Goal: Find specific page/section: Find specific page/section

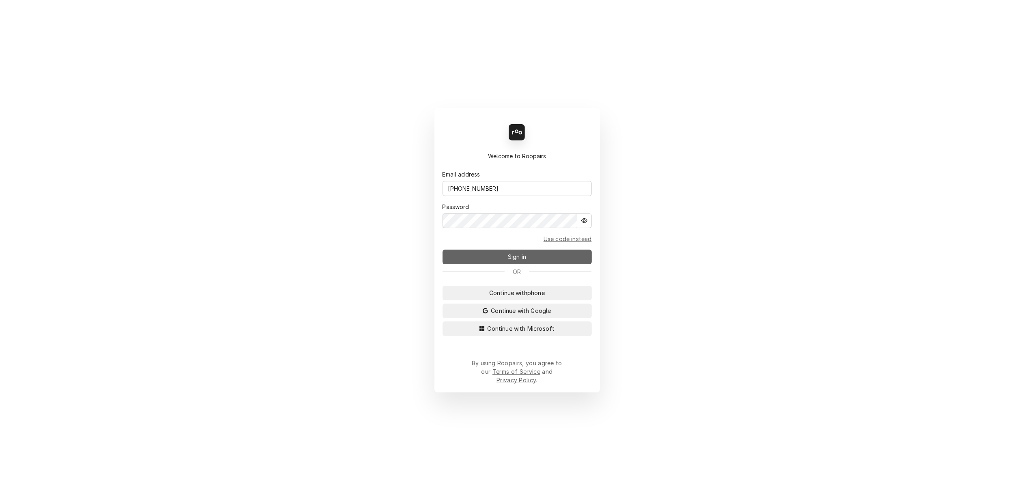
click at [506, 261] on span "Sign in" at bounding box center [516, 256] width 21 height 9
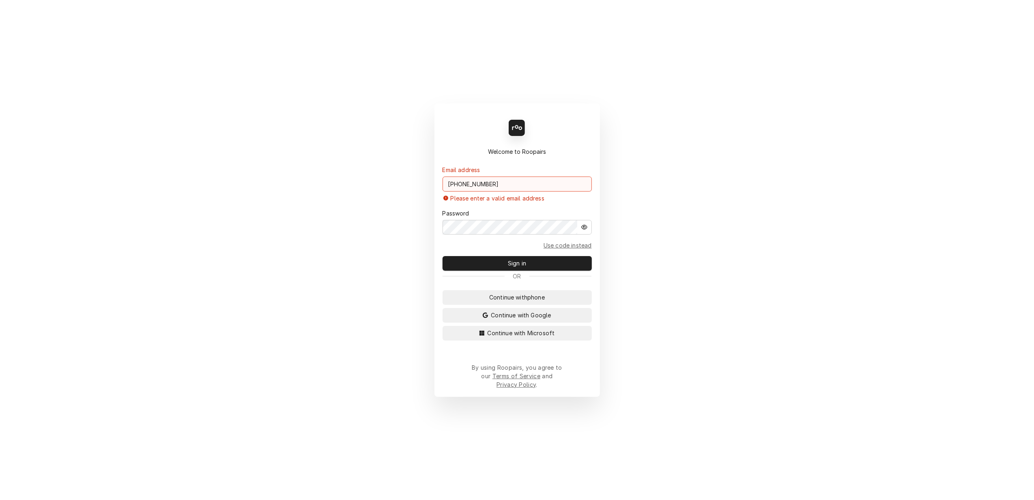
click at [502, 187] on input "(304) 573-2861" at bounding box center [516, 183] width 149 height 15
type input "lisa.techsolutions@aol.com"
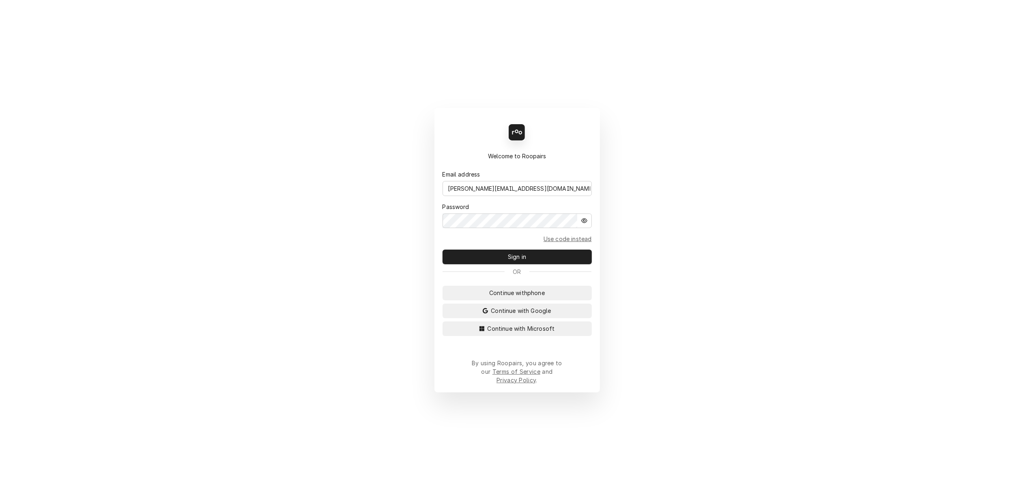
click at [696, 284] on div "Back Enter code Welcome to Roopairs Email address lisa.techsolutions@aol.com Pa…" at bounding box center [517, 250] width 1034 height 500
click at [500, 258] on button "Sign in" at bounding box center [516, 256] width 149 height 15
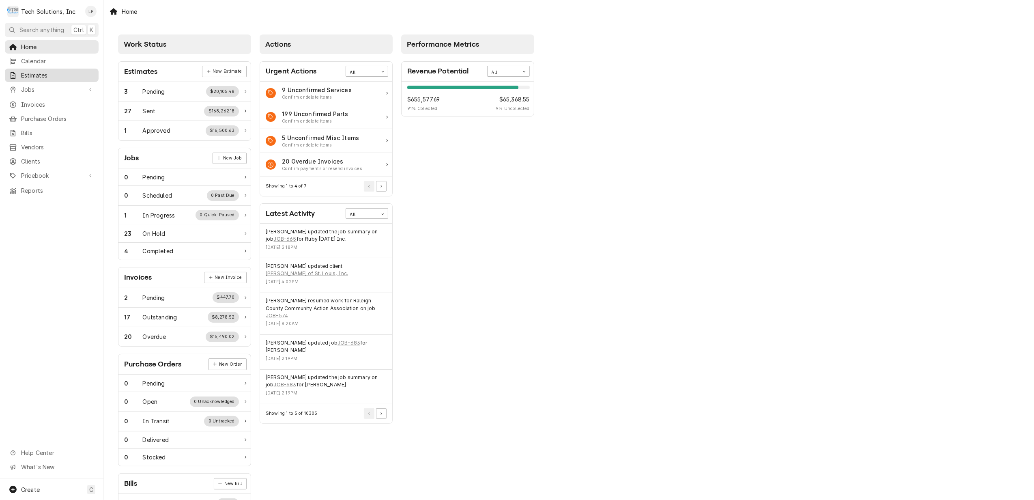
click at [36, 72] on span "Estimates" at bounding box center [57, 75] width 73 height 9
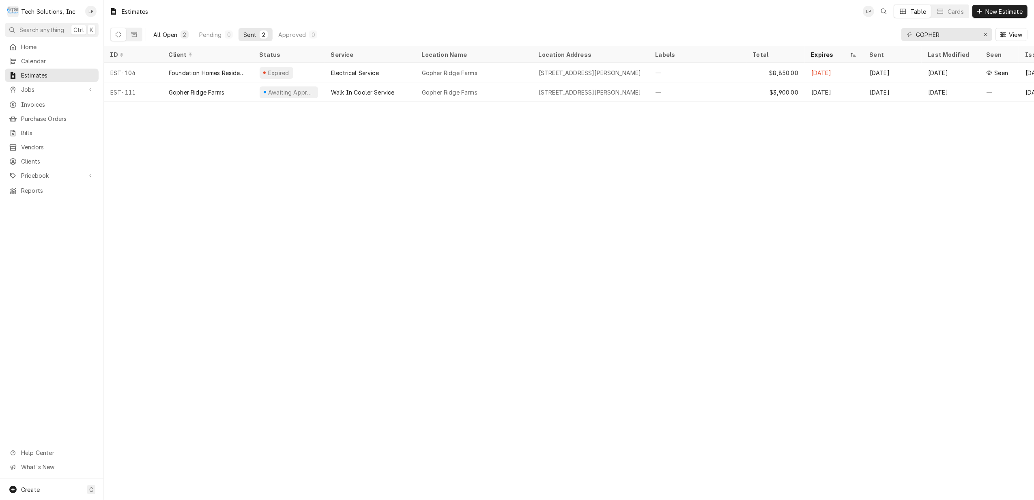
click at [167, 36] on div "All Open" at bounding box center [165, 34] width 24 height 9
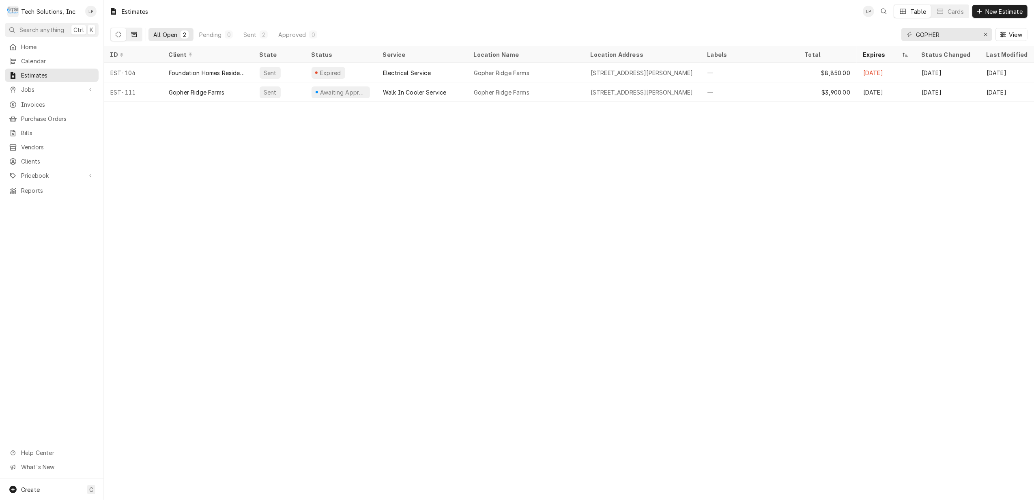
click at [131, 33] on icon "Dynamic Content Wrapper" at bounding box center [134, 34] width 6 height 5
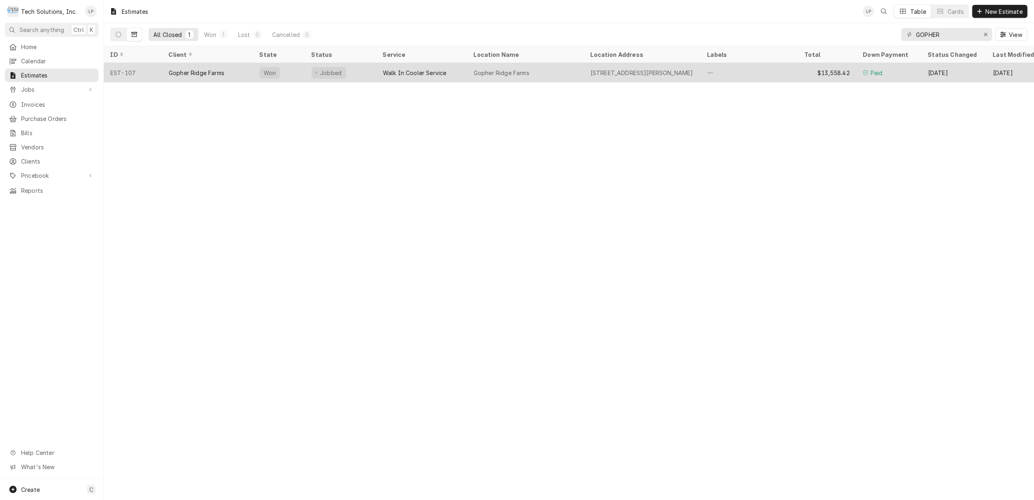
click at [182, 74] on div "Gopher Ridge Farms" at bounding box center [197, 73] width 56 height 9
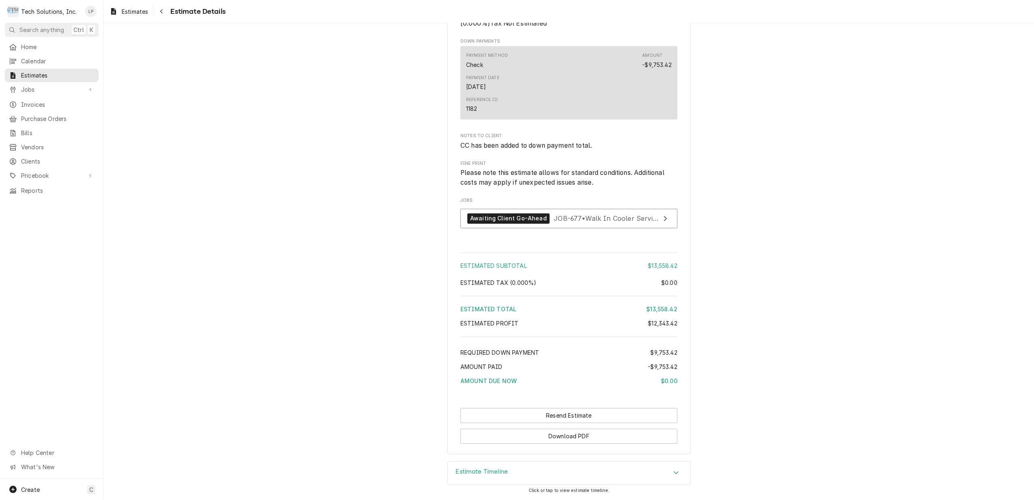
scroll to position [1583, 0]
click at [651, 217] on span "JOB-677 • Walk In Cooler Service" at bounding box center [606, 218] width 106 height 8
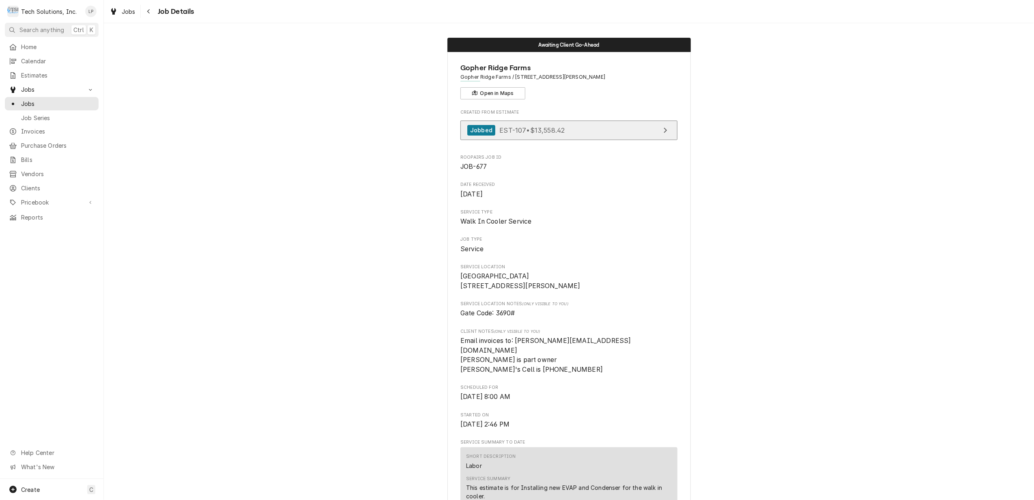
click at [550, 131] on span "EST-107 • $13,558.42" at bounding box center [531, 130] width 65 height 8
